Goal: Use online tool/utility: Utilize a website feature to perform a specific function

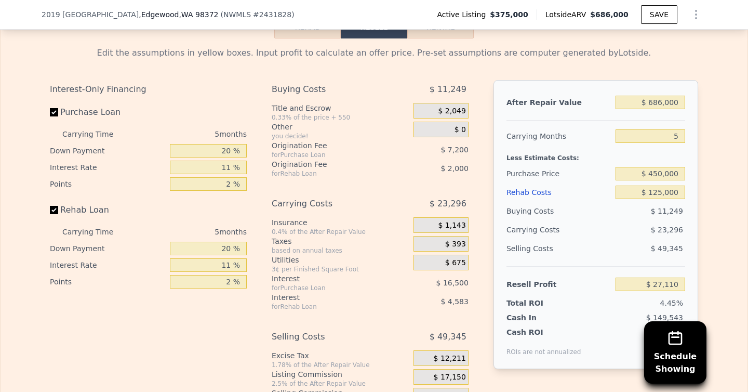
scroll to position [1703, 0]
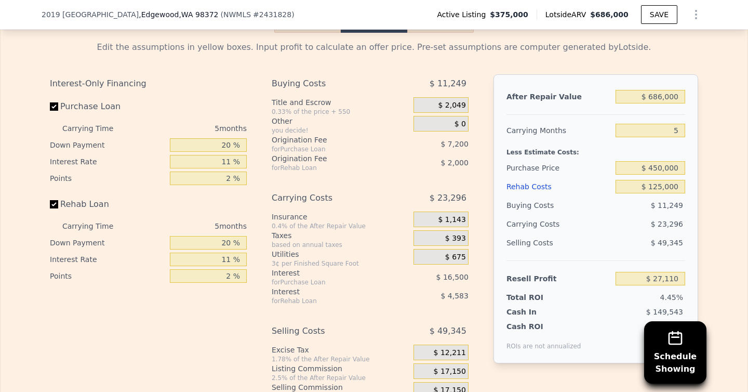
click at [258, 169] on div "Interest-Only Financing Purchase Loan Carrying Time 5 months Down Payment 20 % …" at bounding box center [374, 246] width 648 height 345
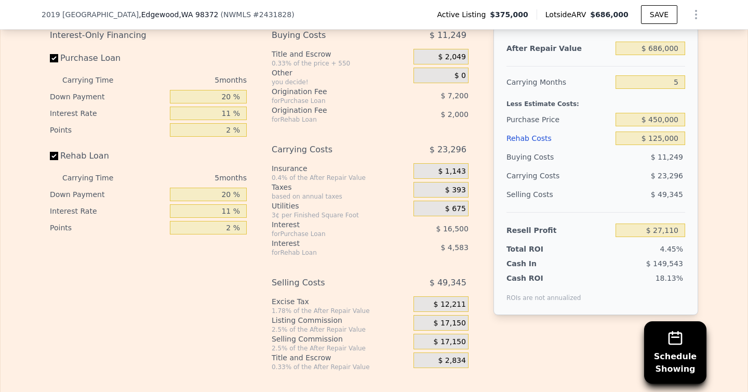
scroll to position [1754, 0]
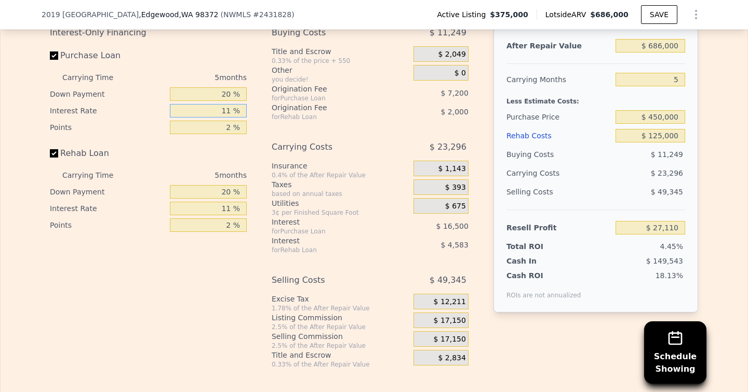
click at [222, 110] on input "11 %" at bounding box center [208, 111] width 77 height 14
click at [260, 116] on div "Interest-Only Financing Purchase Loan Carrying Time 5 months Down Payment 20 % …" at bounding box center [374, 195] width 648 height 345
drag, startPoint x: 233, startPoint y: 110, endPoint x: 218, endPoint y: 110, distance: 15.1
click at [218, 110] on input "11 %" at bounding box center [208, 111] width 77 height 14
type input "16 %"
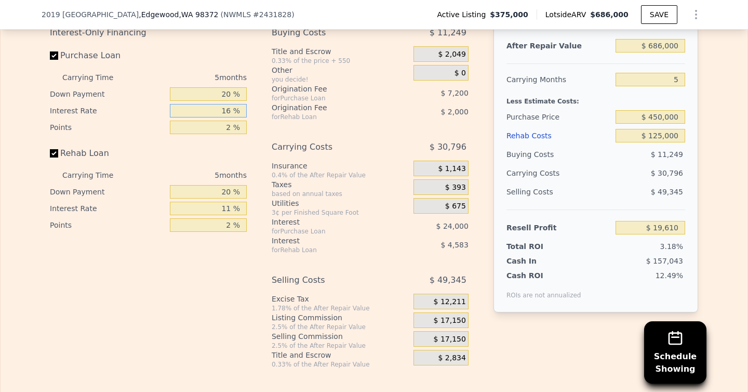
type input "$ 19,610"
type input "16 %"
click at [357, 142] on div "Carrying Costs" at bounding box center [330, 147] width 116 height 19
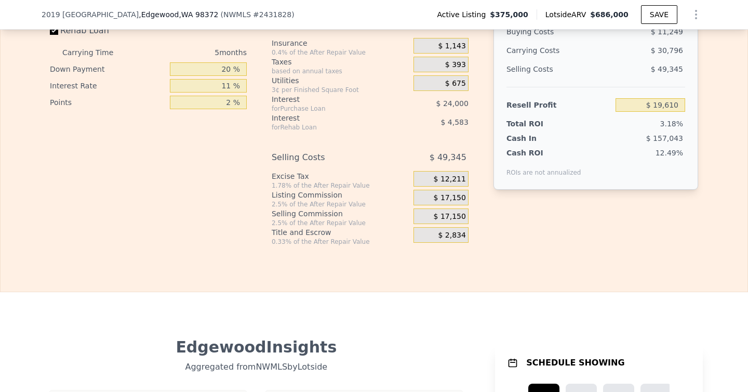
scroll to position [1880, 0]
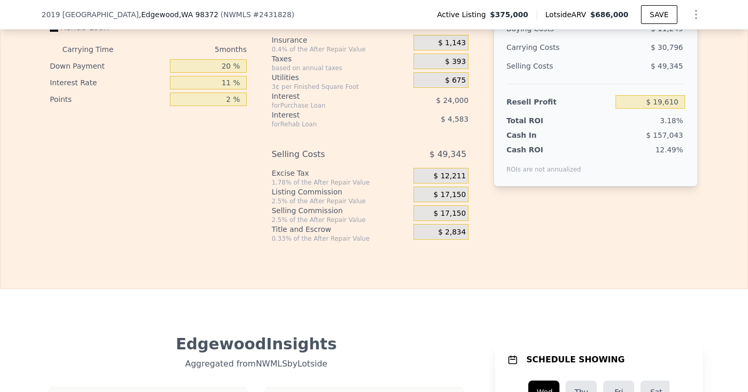
click at [224, 207] on div "Interest-Only Financing Purchase Loan Carrying Time 5 months Down Payment 20 % …" at bounding box center [152, 70] width 205 height 345
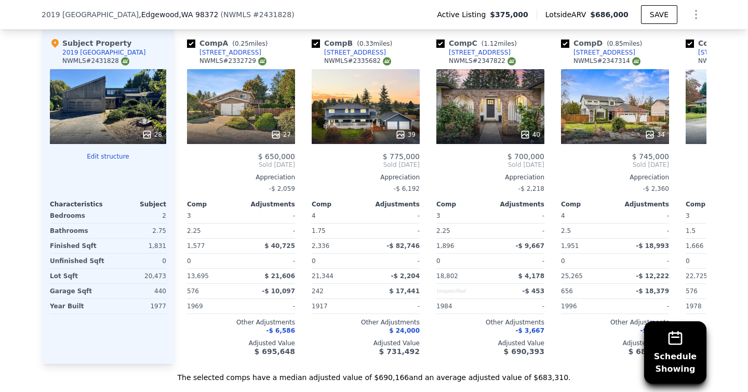
scroll to position [1242, 0]
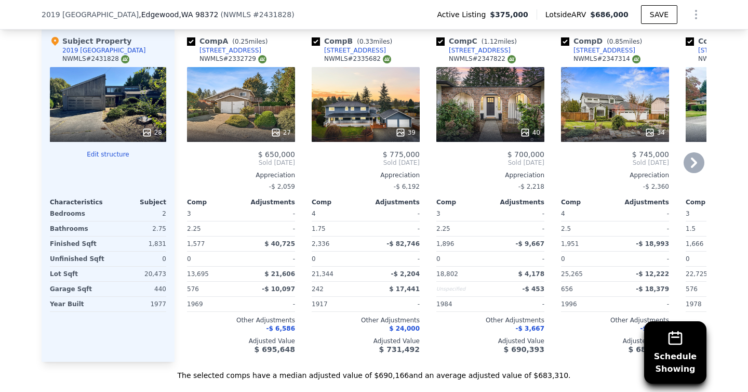
click at [233, 88] on div "27" at bounding box center [241, 104] width 108 height 75
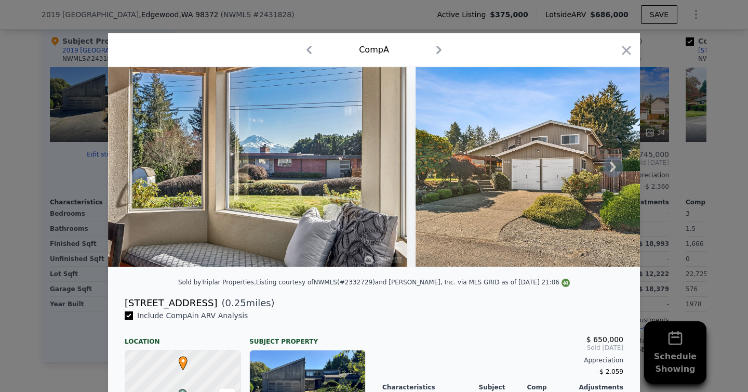
click at [613, 168] on icon at bounding box center [613, 167] width 6 height 10
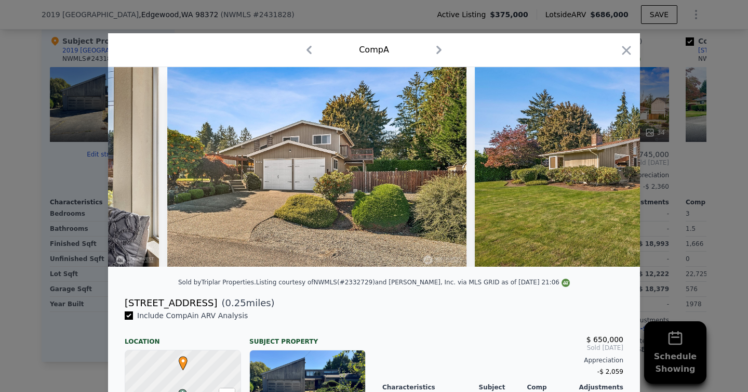
scroll to position [0, 249]
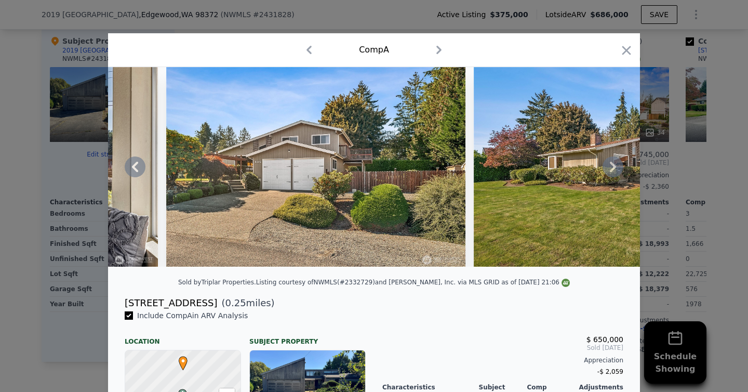
click at [613, 168] on icon at bounding box center [613, 167] width 6 height 10
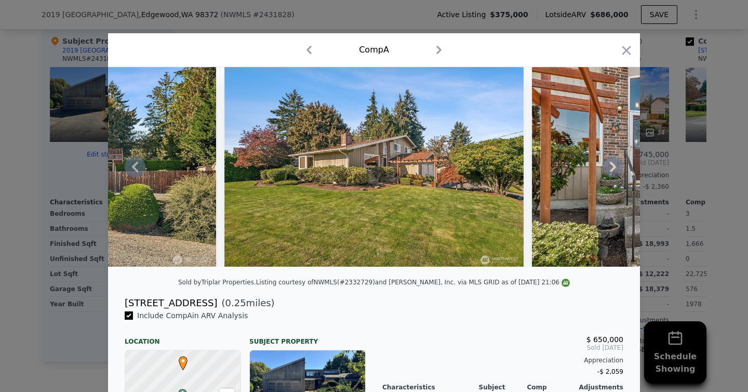
click at [613, 167] on icon at bounding box center [612, 166] width 21 height 21
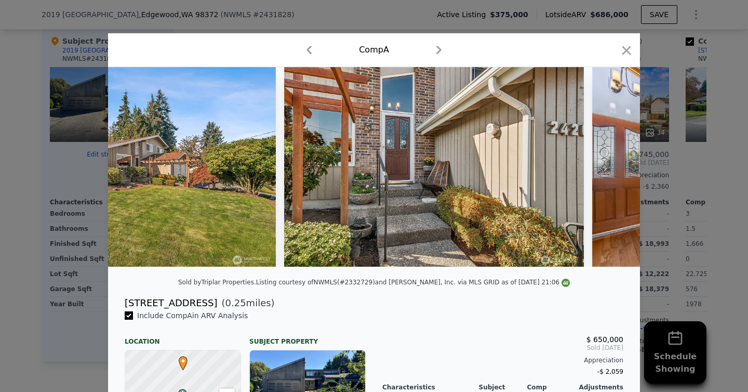
scroll to position [0, 748]
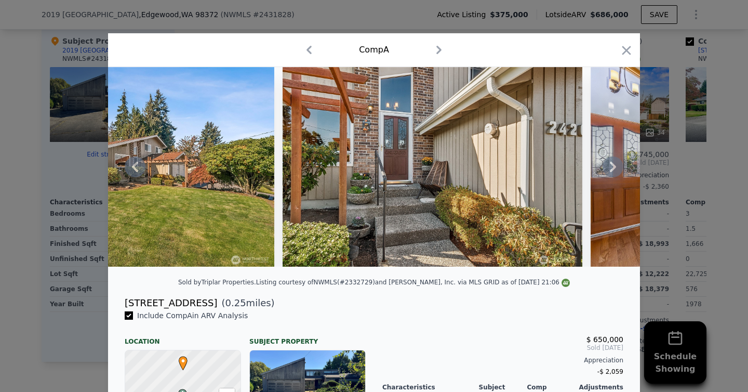
click at [613, 167] on icon at bounding box center [612, 166] width 21 height 21
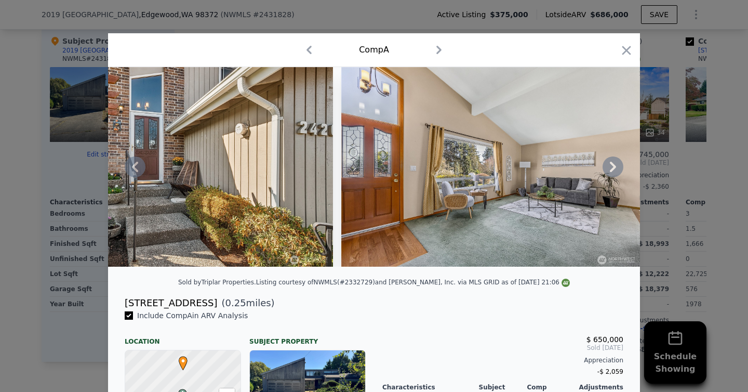
click at [613, 167] on icon at bounding box center [612, 166] width 21 height 21
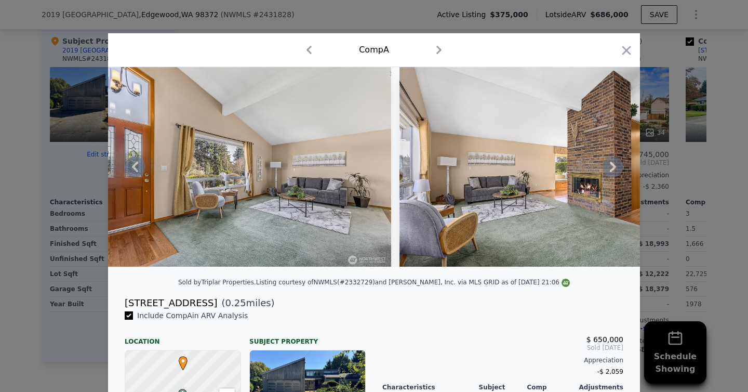
click at [613, 167] on icon at bounding box center [612, 166] width 21 height 21
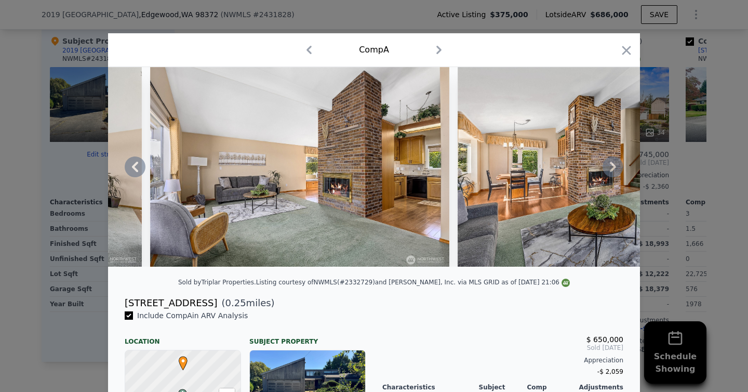
click at [613, 167] on icon at bounding box center [612, 166] width 21 height 21
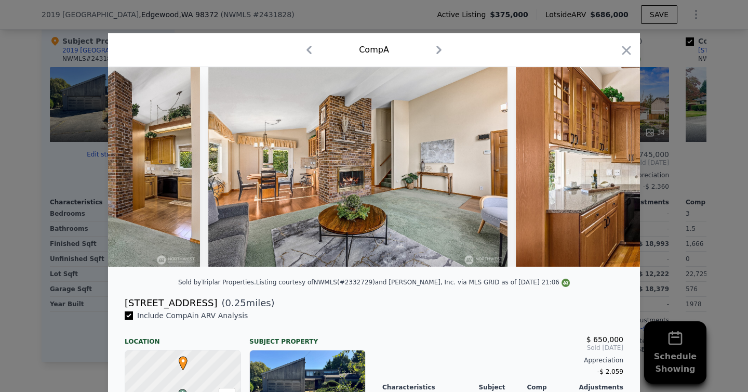
click at [613, 167] on img at bounding box center [665, 166] width 299 height 199
click at [613, 167] on icon at bounding box center [612, 166] width 21 height 21
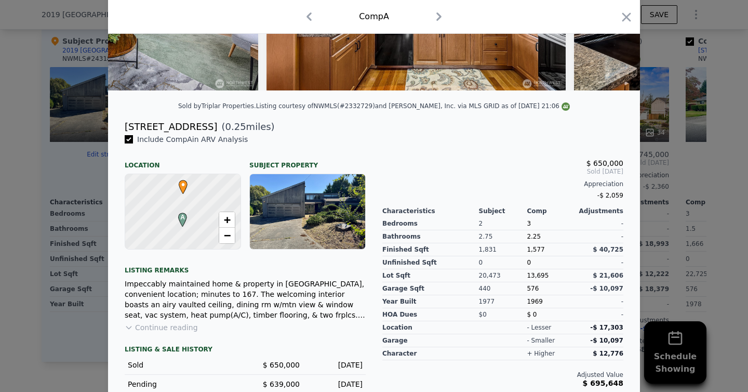
scroll to position [206, 0]
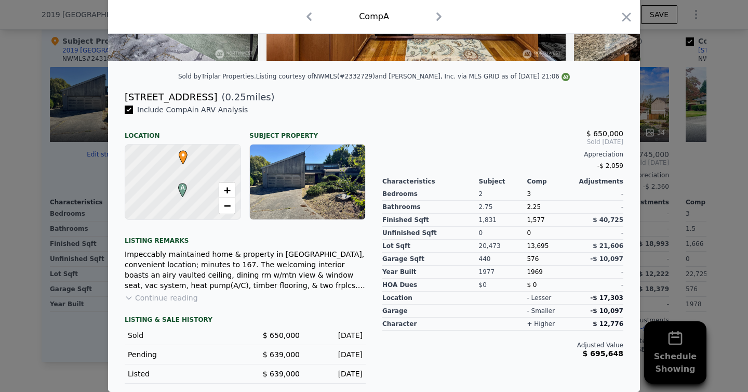
click at [132, 295] on icon at bounding box center [129, 297] width 8 height 8
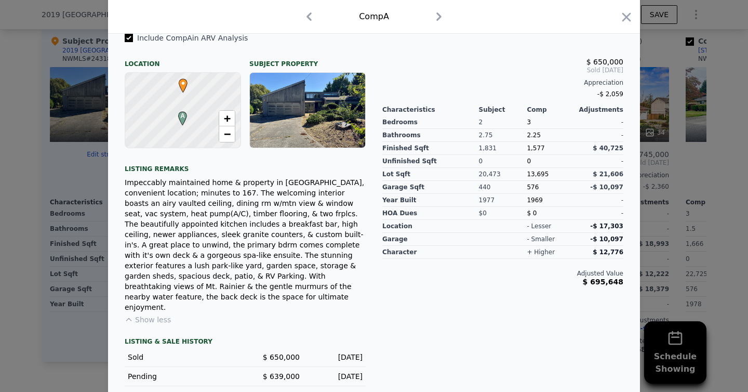
scroll to position [278, 0]
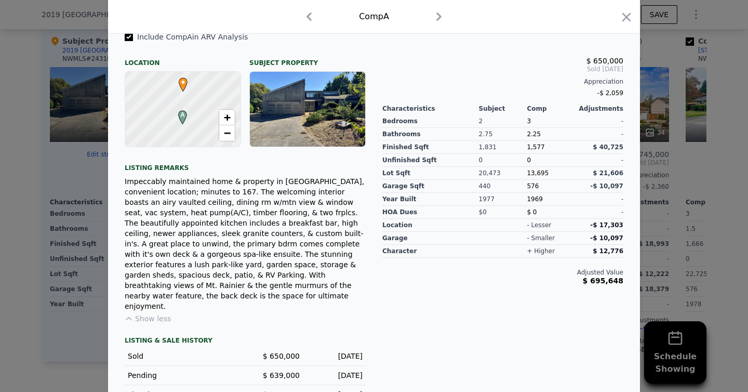
click at [57, 295] on div at bounding box center [374, 196] width 748 height 392
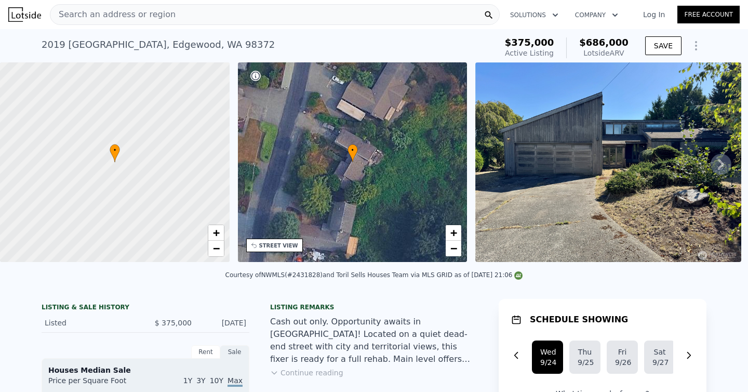
click at [721, 167] on icon at bounding box center [720, 164] width 21 height 21
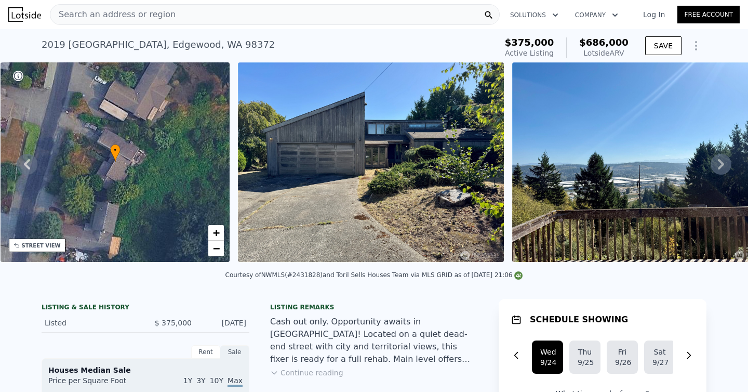
click at [721, 167] on icon at bounding box center [720, 164] width 21 height 21
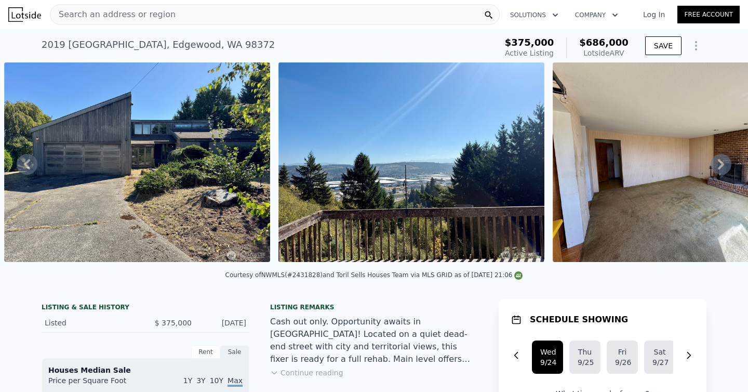
click at [721, 167] on icon at bounding box center [720, 164] width 21 height 21
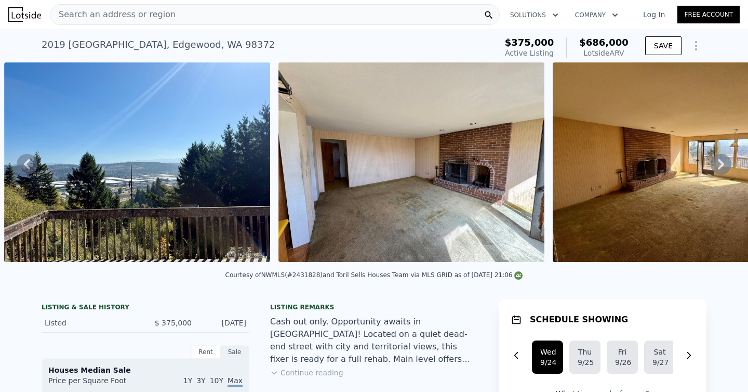
click at [721, 167] on icon at bounding box center [720, 164] width 21 height 21
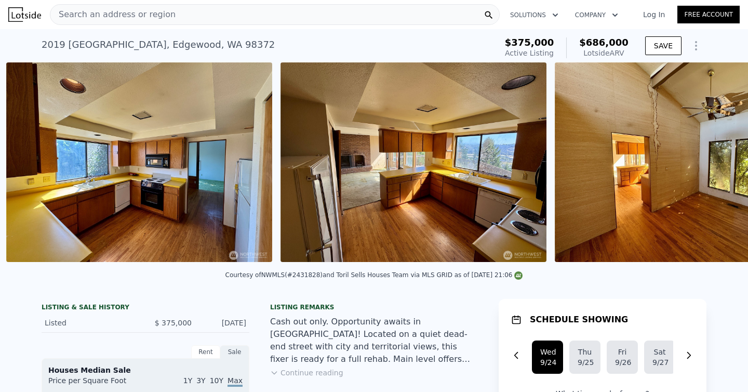
scroll to position [0, 1846]
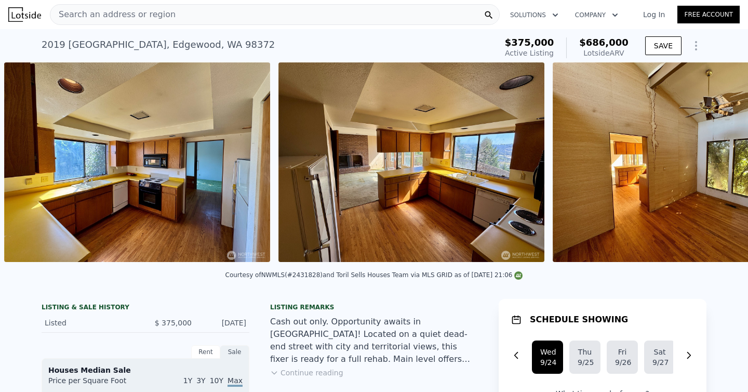
click at [721, 167] on img at bounding box center [686, 161] width 266 height 199
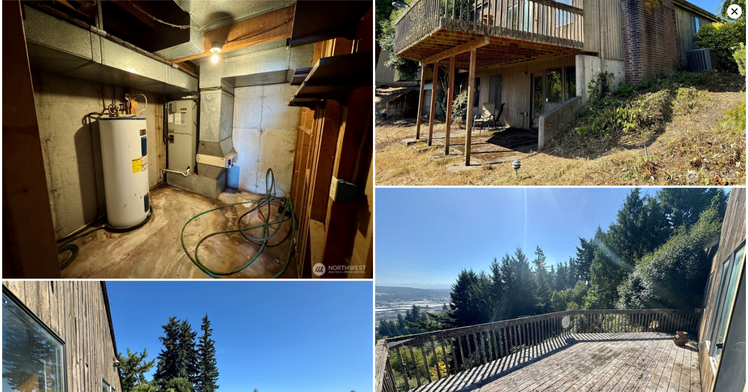
scroll to position [3175, 0]
click at [733, 16] on icon at bounding box center [734, 11] width 15 height 15
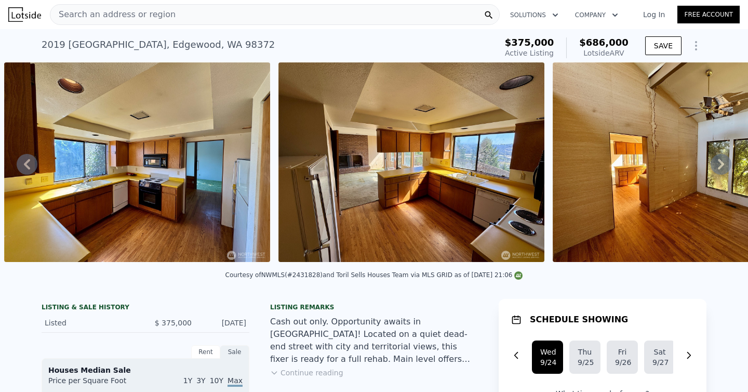
click at [555, 185] on img at bounding box center [686, 161] width 266 height 199
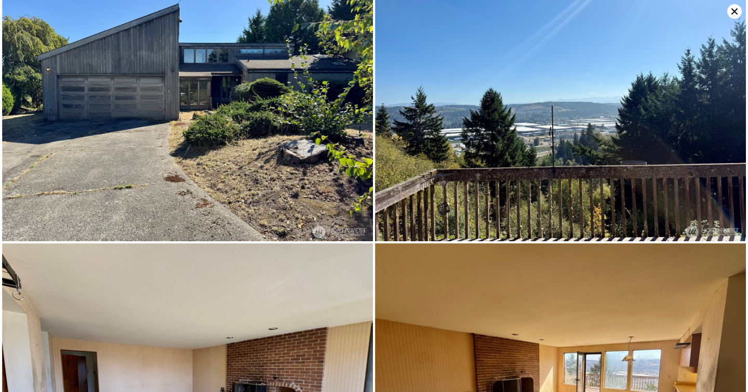
scroll to position [0, 0]
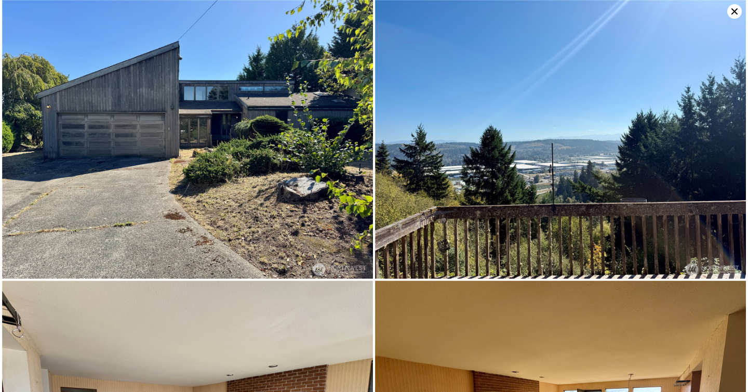
click at [733, 8] on icon at bounding box center [734, 11] width 15 height 15
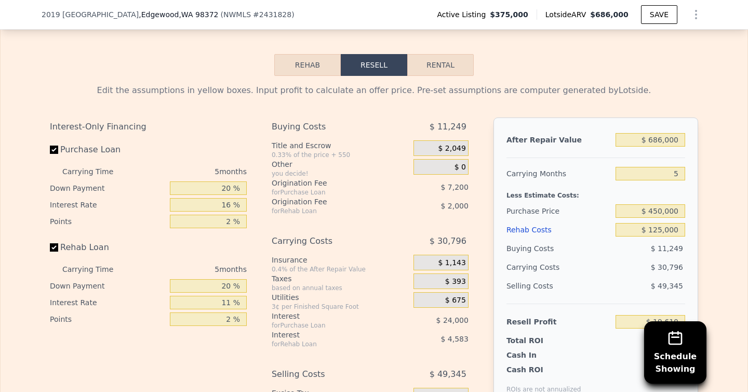
scroll to position [1742, 0]
